Goal: Transaction & Acquisition: Purchase product/service

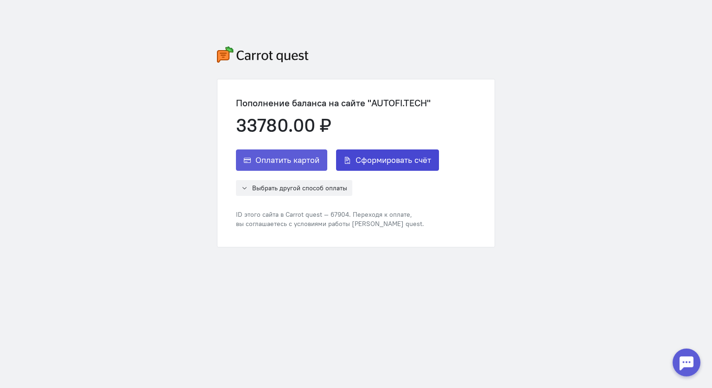
click at [388, 152] on button "Сформировать счёт" at bounding box center [387, 159] width 103 height 21
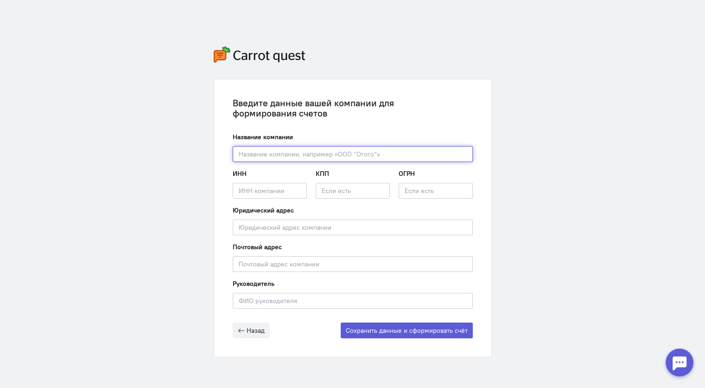
click at [255, 153] on input "text" at bounding box center [353, 154] width 240 height 16
click at [254, 152] on input "text" at bounding box center [353, 154] width 240 height 16
paste input "ООО "Гетмолидс""
type input "ООО "Гетмолидс""
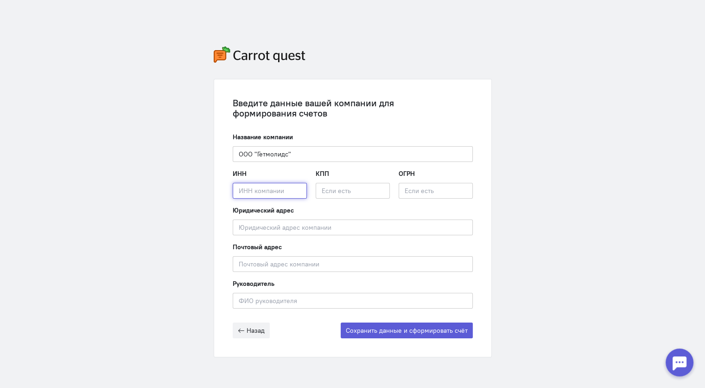
click at [248, 190] on input "text" at bounding box center [270, 191] width 74 height 16
click at [226, 188] on div "Введите данные вашей компании для формирования счетов Название компании ООО "Ге…" at bounding box center [352, 217] width 277 height 277
paste input "9710000298"
type input "9710000298"
click at [337, 191] on input "text" at bounding box center [353, 191] width 74 height 16
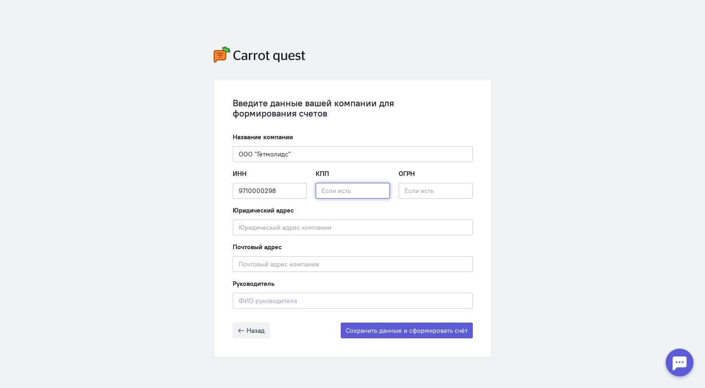
click at [324, 185] on input "text" at bounding box center [353, 191] width 74 height 16
paste input "771001001"
type input "771001001"
click at [424, 189] on input "text" at bounding box center [436, 191] width 74 height 16
click at [412, 191] on input "text" at bounding box center [436, 191] width 74 height 16
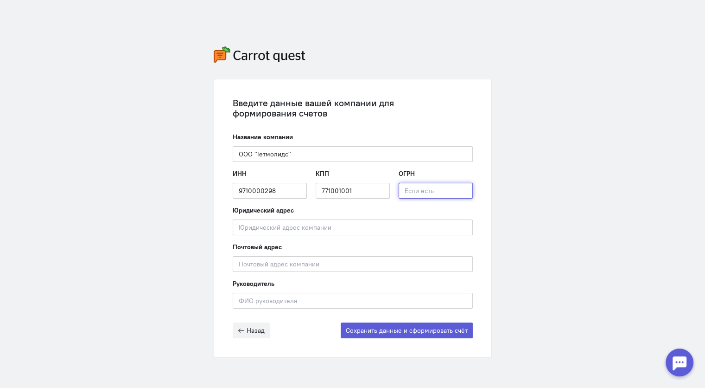
paste input "1157746721384"
type input "1157746721384"
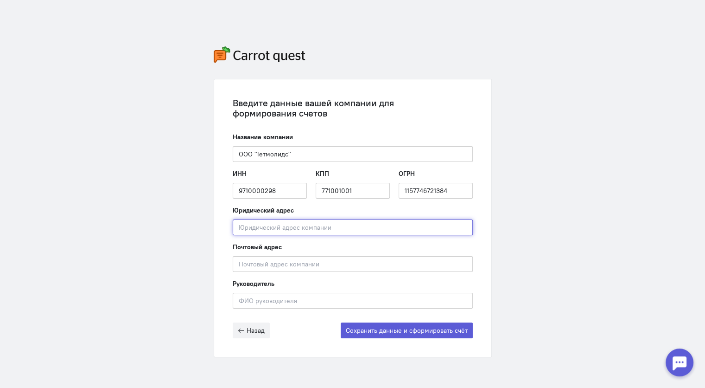
click at [249, 223] on input "text" at bounding box center [353, 227] width 240 height 16
click at [242, 231] on input "text" at bounding box center [353, 227] width 240 height 16
paste input "[STREET_ADDRESS][PERSON_NAME] 1, офис 2"
type input "[STREET_ADDRESS][PERSON_NAME] 1, офис 2"
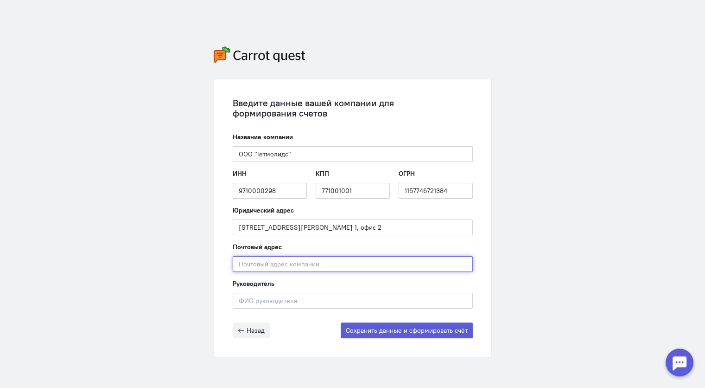
paste input "[STREET_ADDRESS][PERSON_NAME] 1, офис 2"
type input "[STREET_ADDRESS][PERSON_NAME] 1, офис 2"
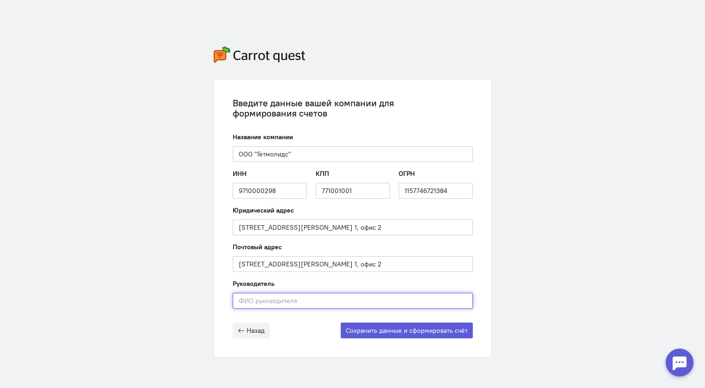
click at [248, 299] on input "text" at bounding box center [353, 300] width 240 height 16
type input "[PERSON_NAME]"
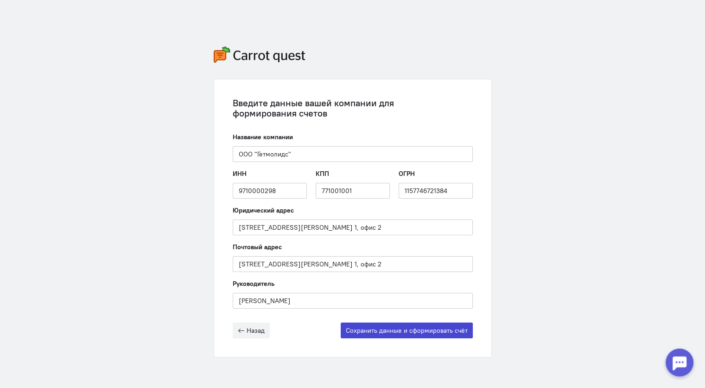
click at [430, 328] on button "Сохранить данные и сформировать счёт" at bounding box center [407, 330] width 132 height 16
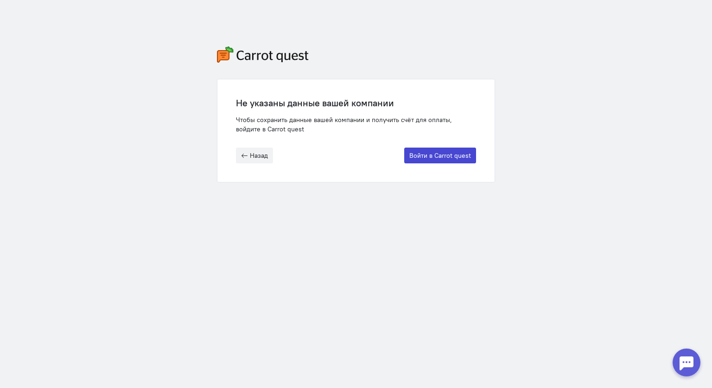
click at [471, 154] on button "Войти в Carrot quest" at bounding box center [440, 155] width 72 height 16
